Goal: Find specific page/section: Find specific page/section

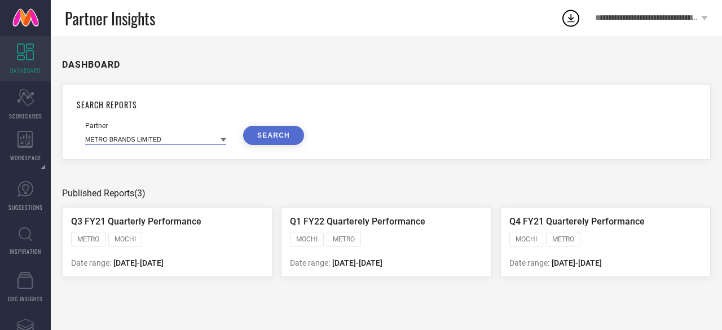
click at [140, 138] on input at bounding box center [155, 139] width 141 height 12
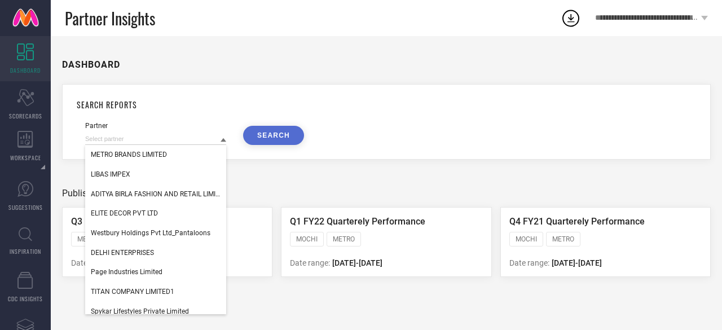
click at [520, 145] on div "Partner METRO BRANDS LIMITED LIBAS IMPEX ADITYA BIRLA FASHION AND RETAIL LIMITE…" at bounding box center [386, 133] width 603 height 23
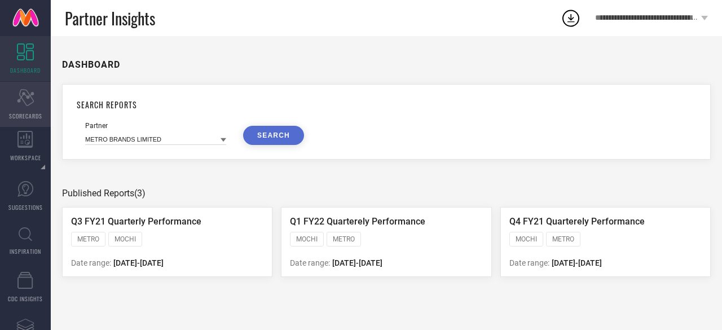
click at [36, 112] on span "SCORECARDS" at bounding box center [25, 116] width 33 height 8
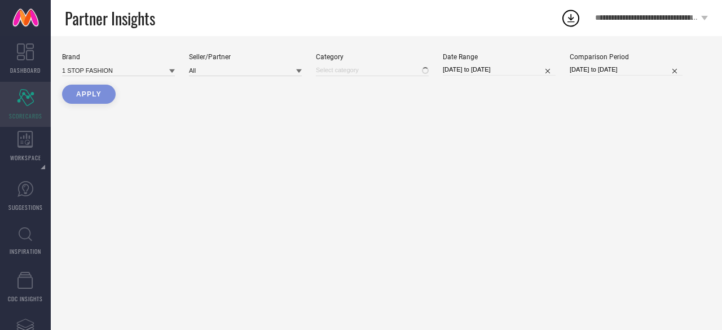
type input "All"
